Goal: Navigation & Orientation: Understand site structure

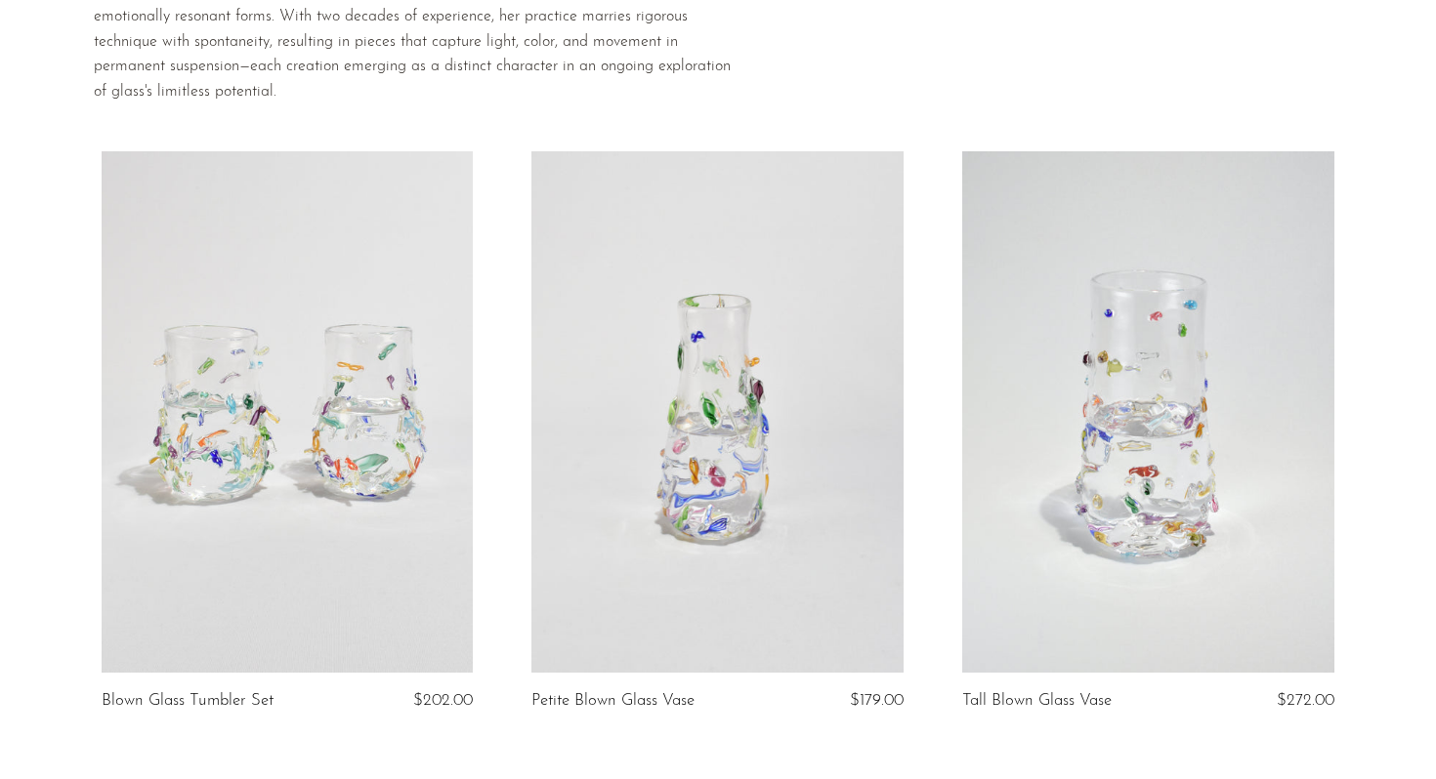
scroll to position [155, 0]
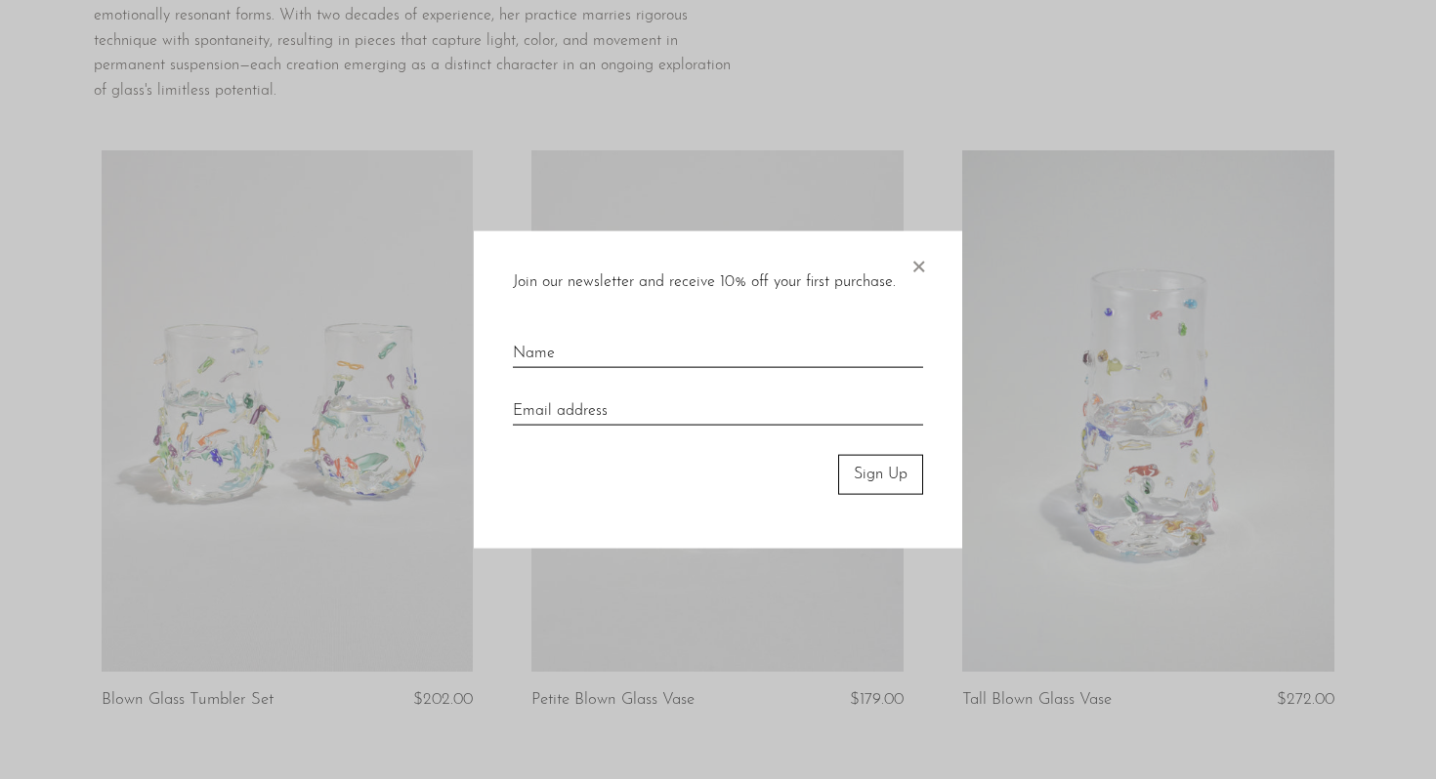
click at [918, 260] on span "×" at bounding box center [918, 262] width 20 height 63
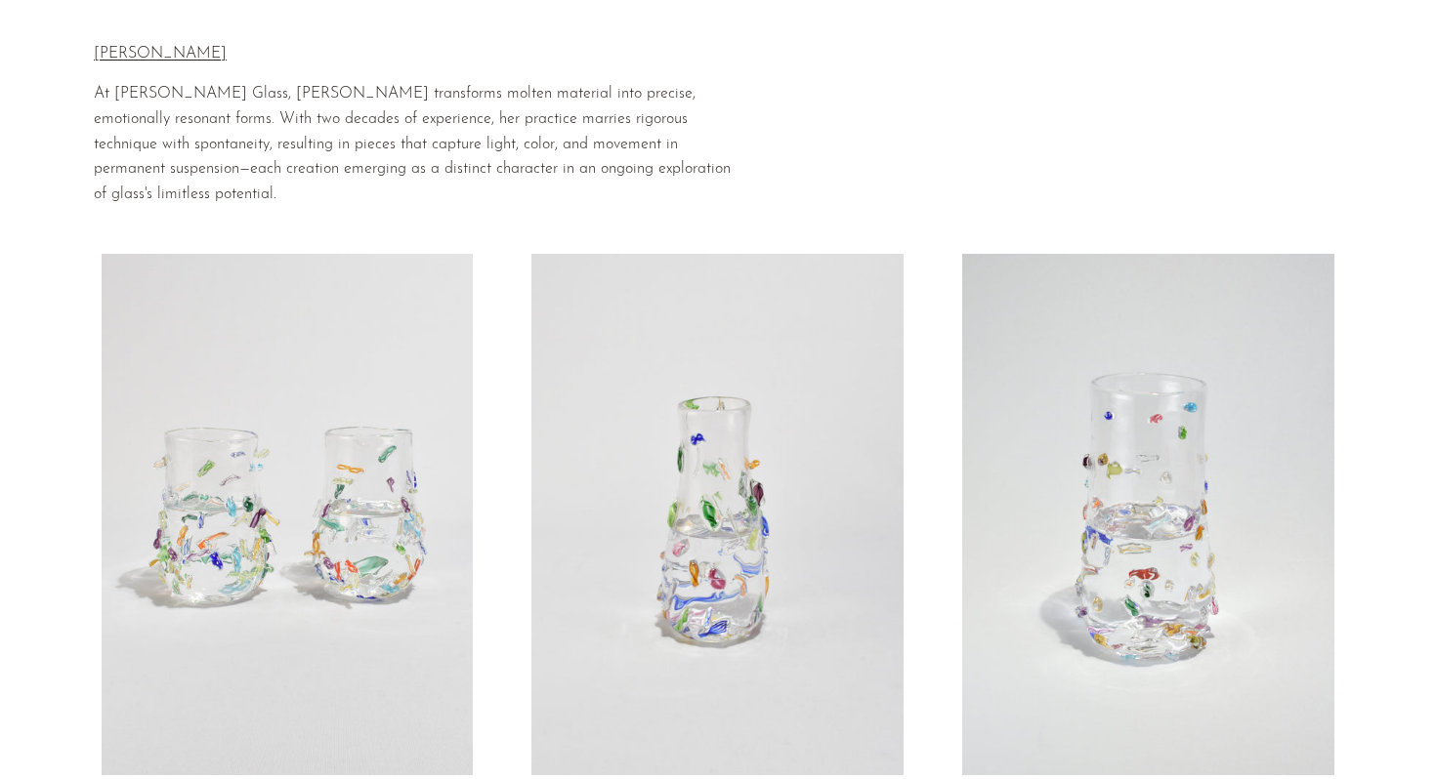
scroll to position [0, 0]
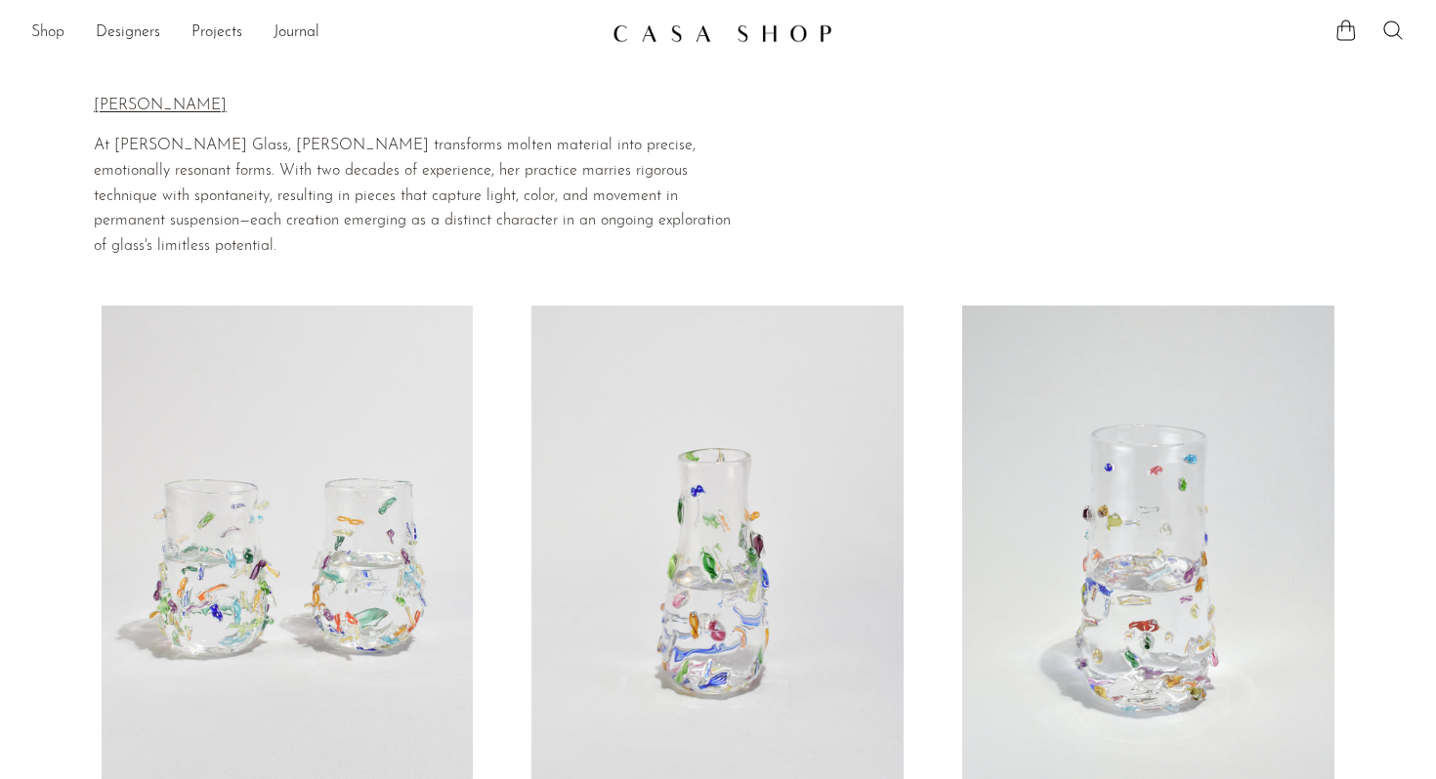
click at [54, 34] on link "Shop" at bounding box center [47, 33] width 33 height 25
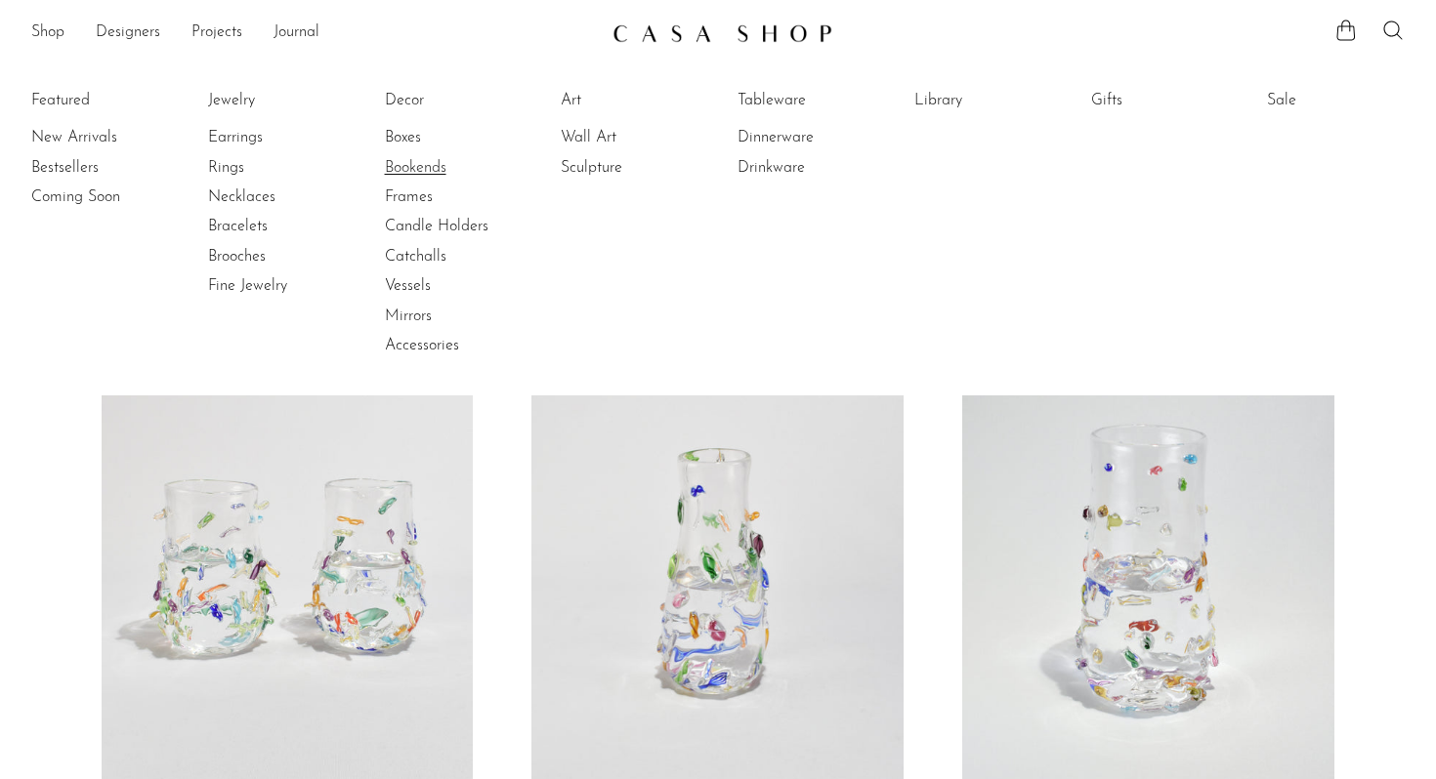
click at [438, 171] on link "Bookends" at bounding box center [458, 167] width 146 height 21
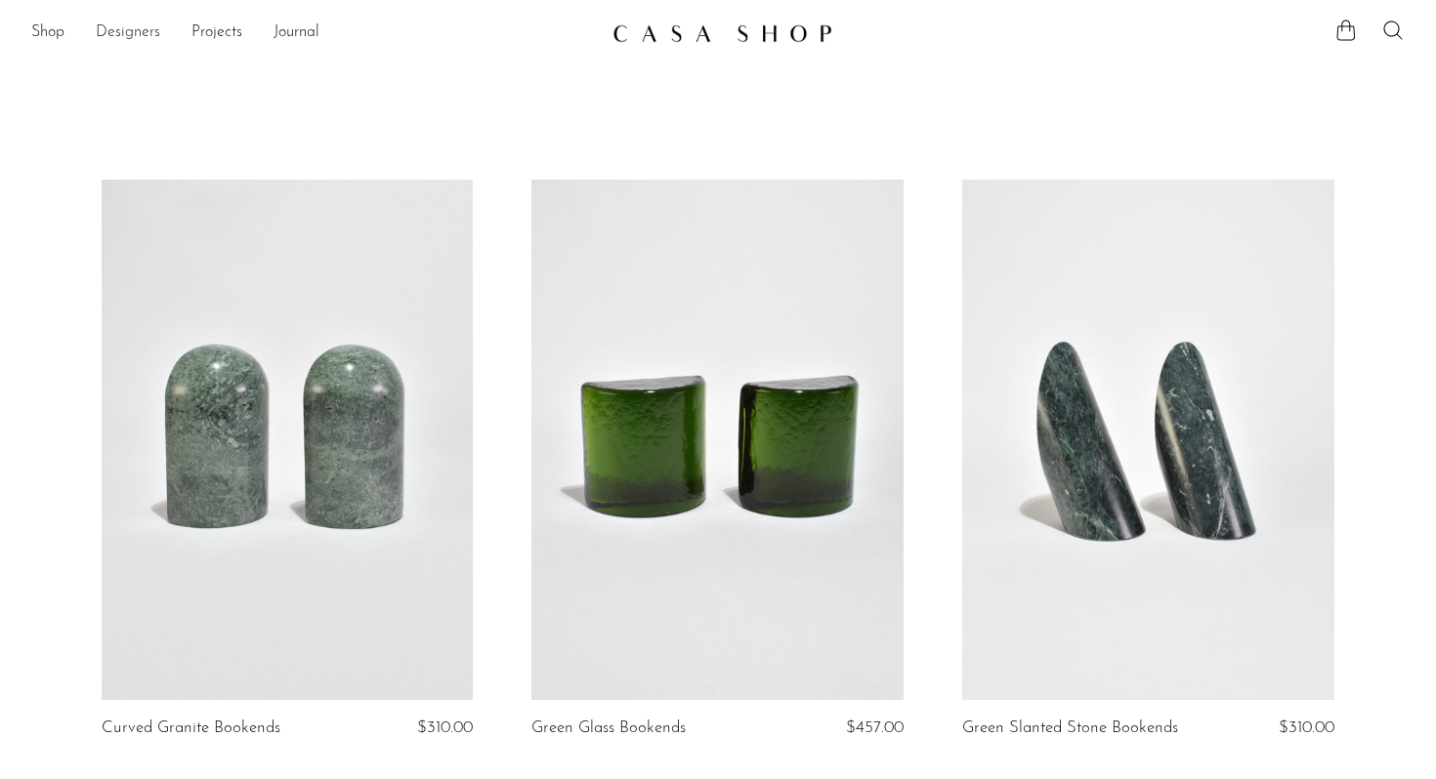
click at [140, 37] on link "Designers" at bounding box center [128, 33] width 64 height 25
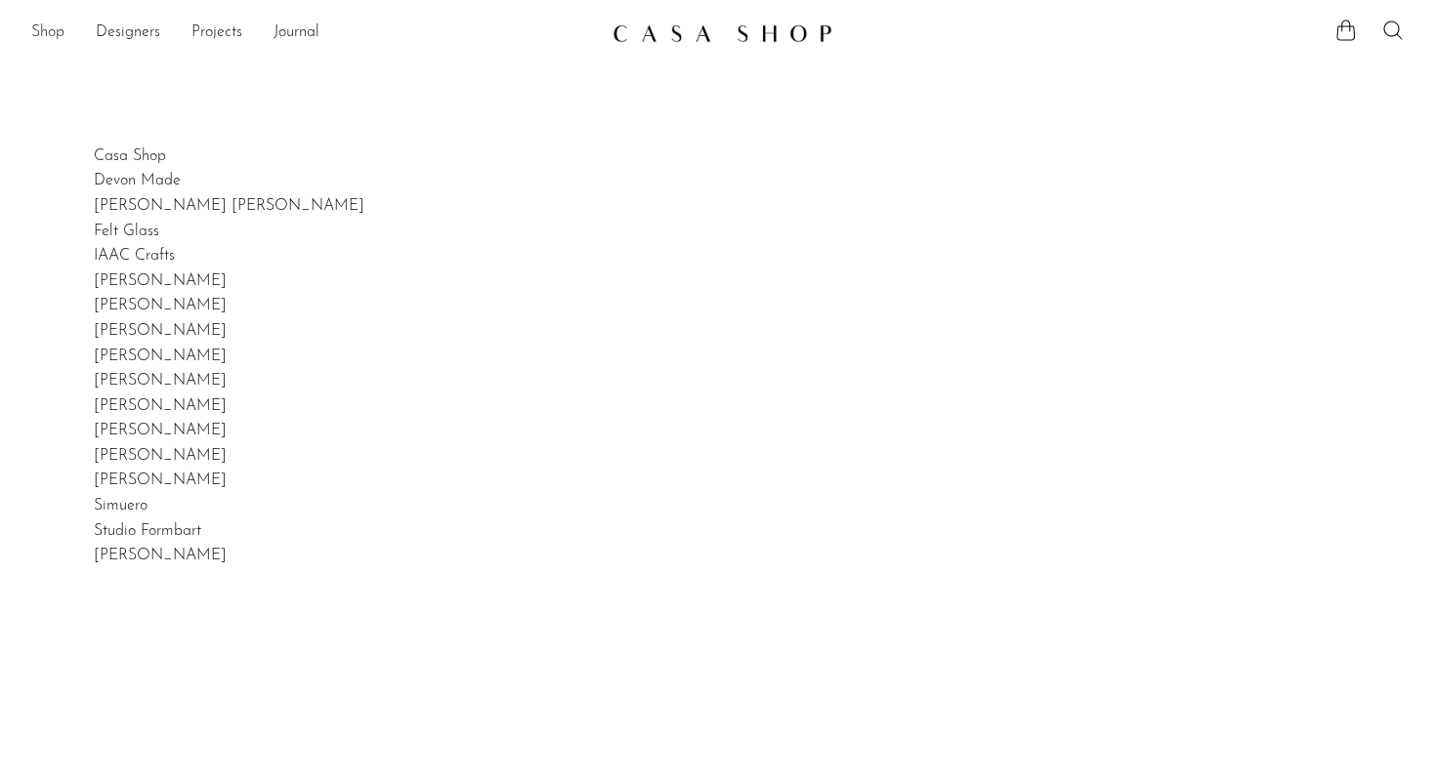
click at [59, 31] on link "Shop" at bounding box center [47, 33] width 33 height 25
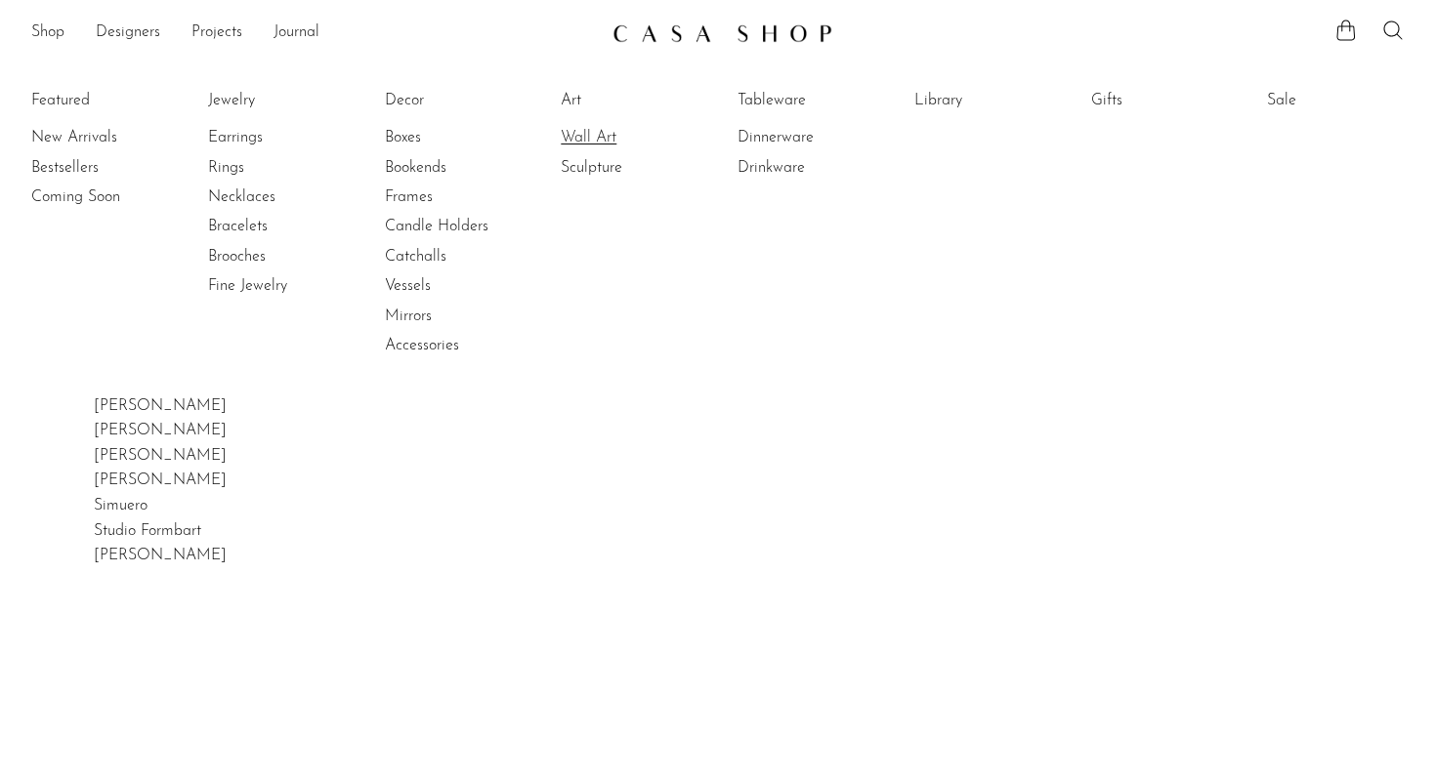
click at [613, 137] on link "Wall Art" at bounding box center [634, 137] width 146 height 21
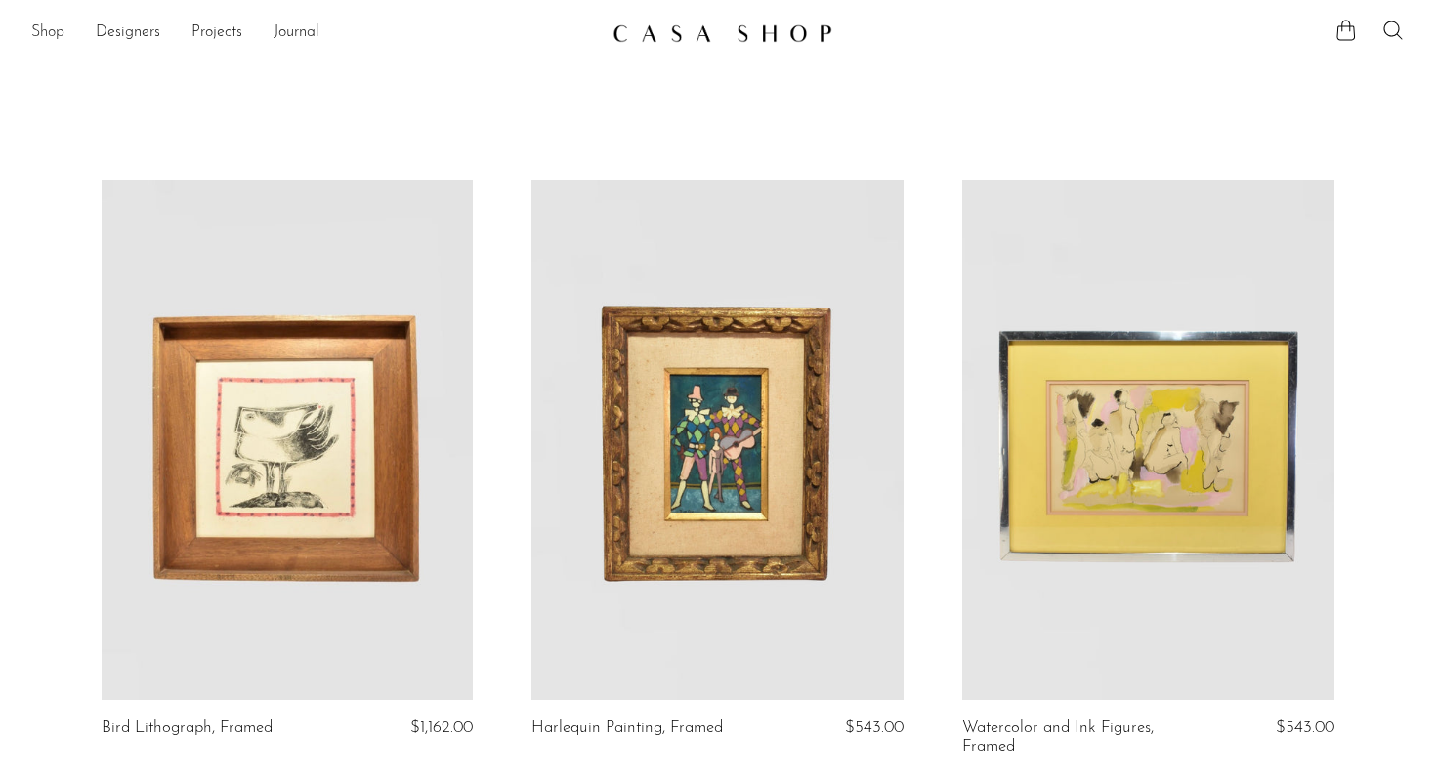
click at [48, 21] on link "Shop" at bounding box center [47, 33] width 33 height 25
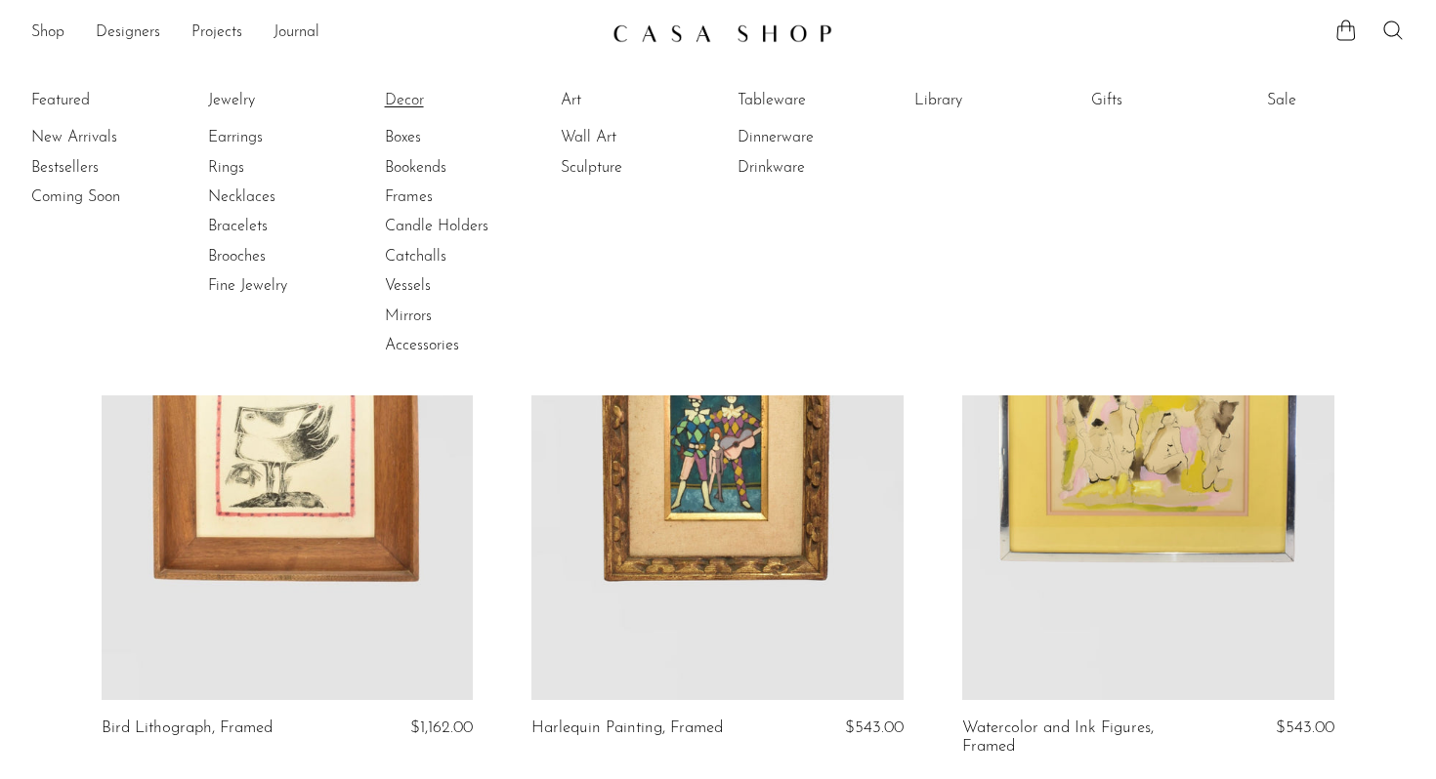
click at [409, 97] on link "Decor" at bounding box center [458, 100] width 146 height 21
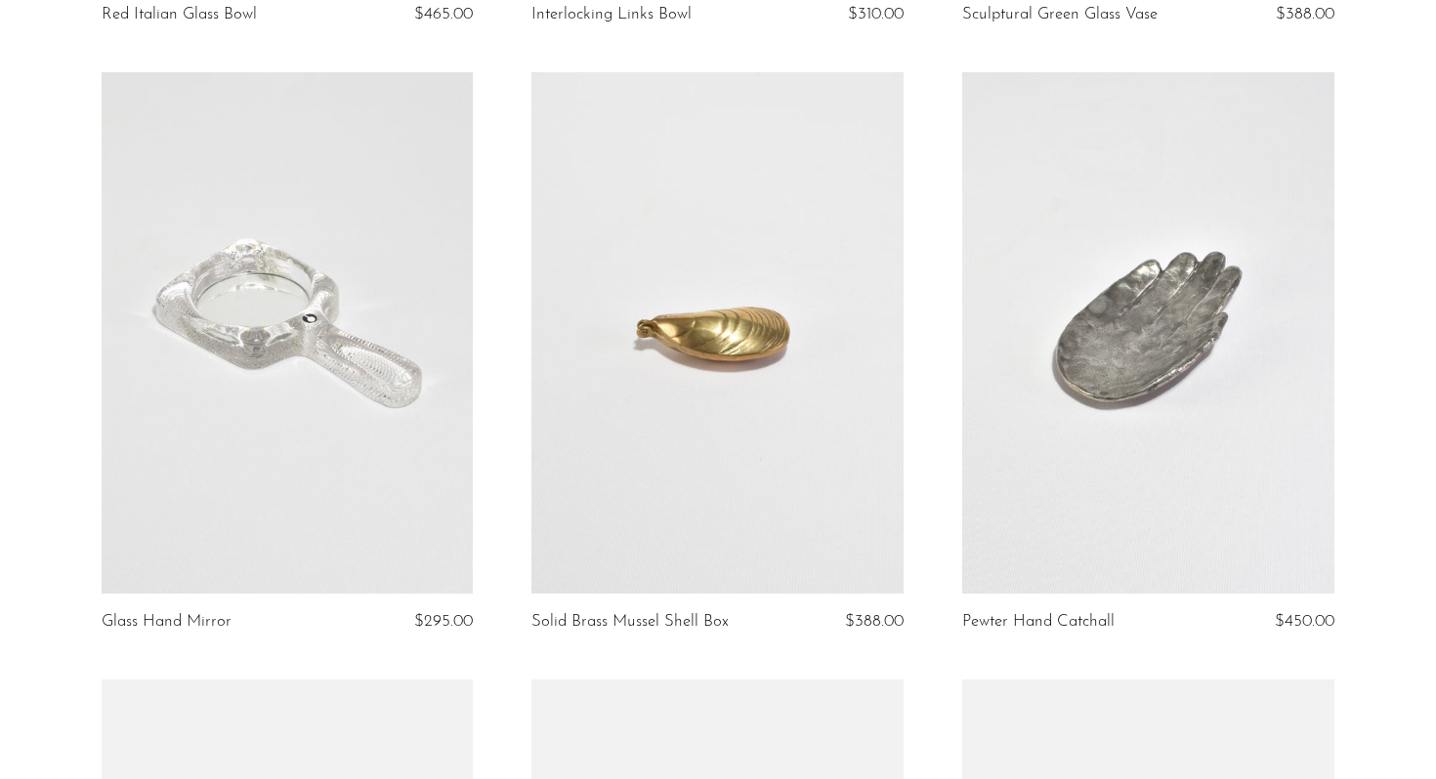
scroll to position [1359, 0]
